Goal: Go to known website: Go to known website

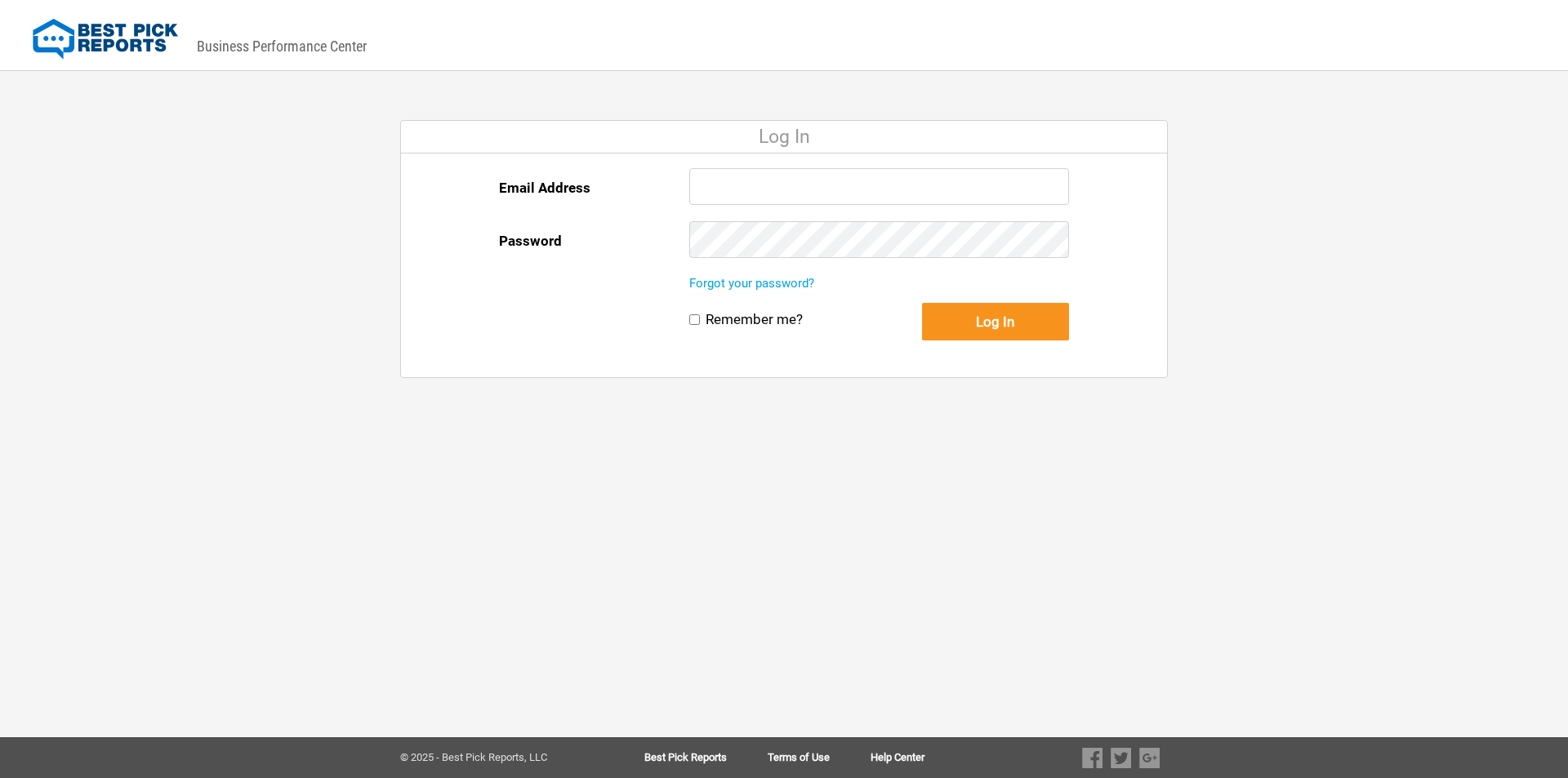
type input "randi@markmovermail.com"
click at [946, 316] on button "Log In" at bounding box center [996, 322] width 147 height 38
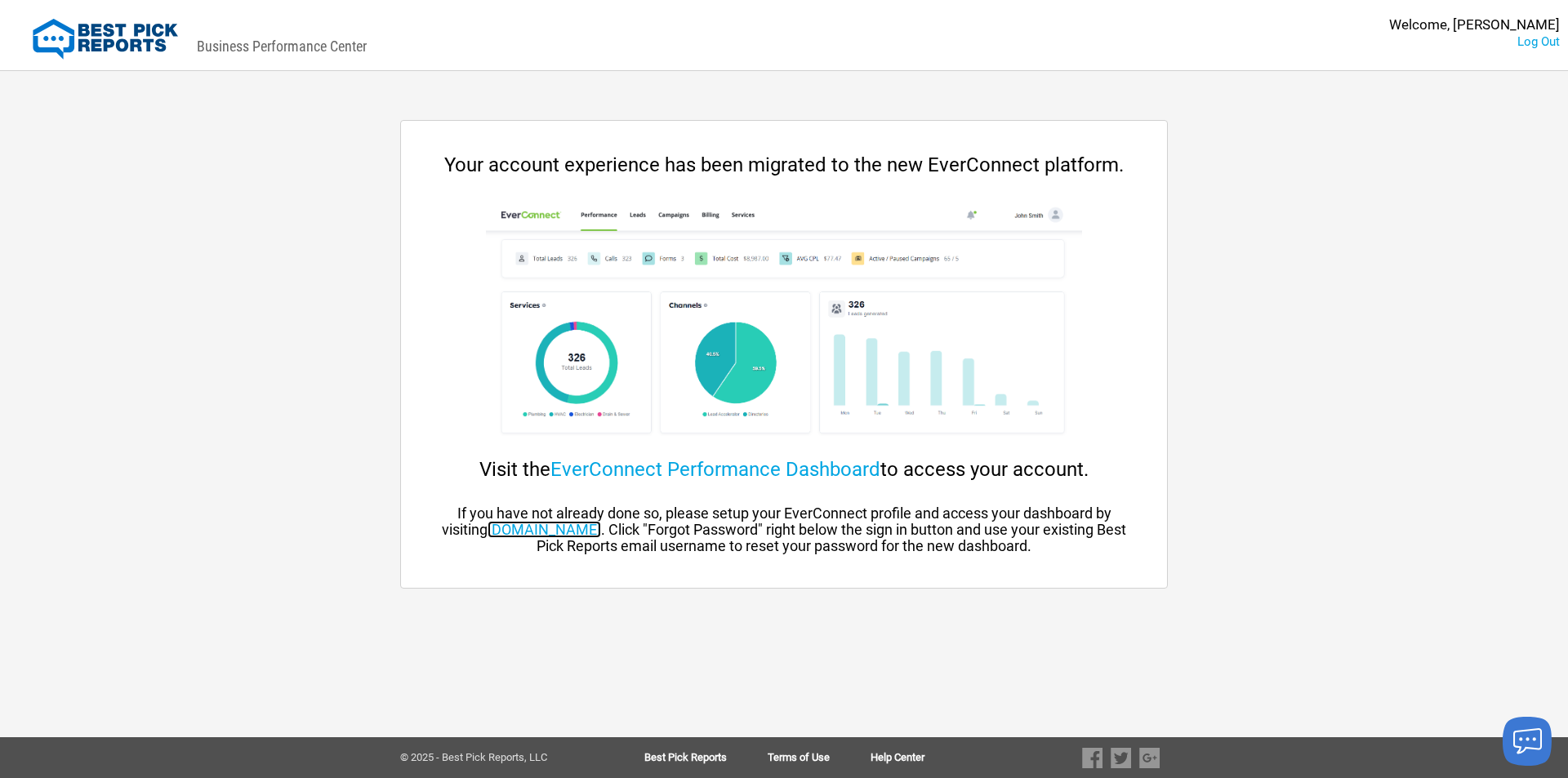
click at [586, 534] on link "[DOMAIN_NAME]" at bounding box center [543, 530] width 113 height 17
